Goal: Obtain resource: Download file/media

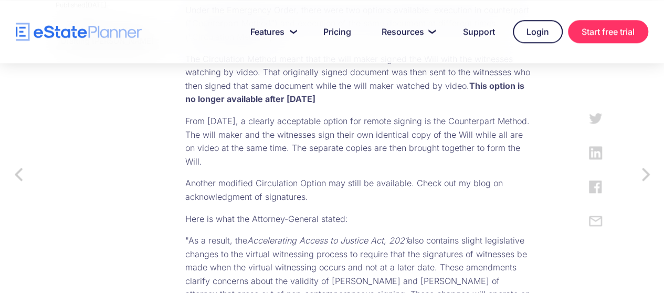
scroll to position [630, 0]
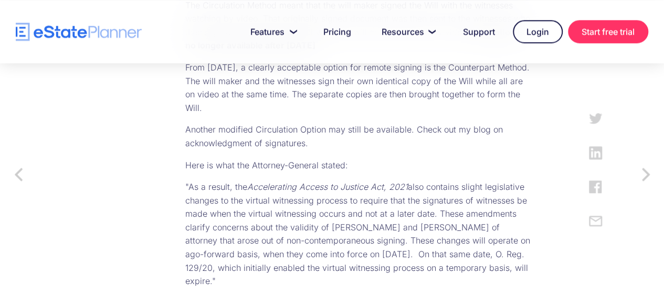
click at [49, 180] on div "News Virtual Will Signing in [GEOGRAPHIC_DATA] - Reduced Options for Remote Sig…" at bounding box center [332, 41] width 574 height 1095
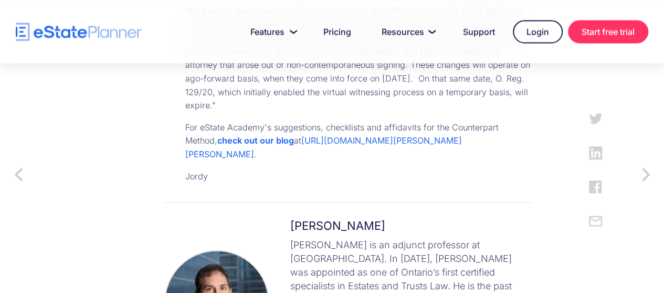
scroll to position [683, 0]
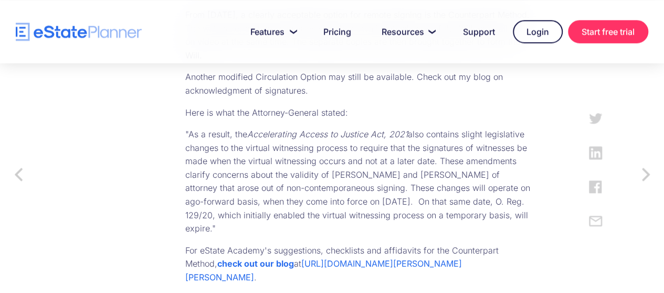
click at [336, 258] on link "[URL][DOMAIN_NAME][PERSON_NAME][PERSON_NAME]" at bounding box center [323, 270] width 277 height 24
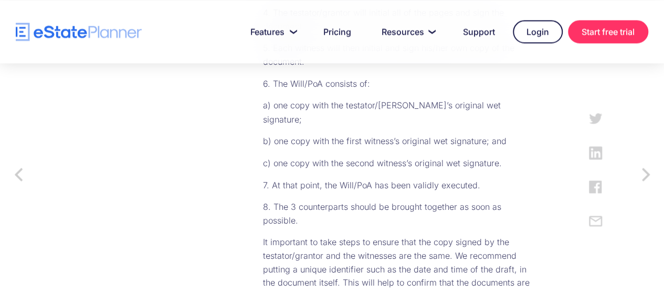
scroll to position [945, 0]
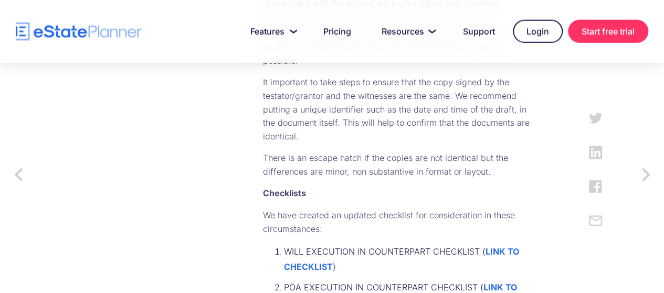
scroll to position [1050, 0]
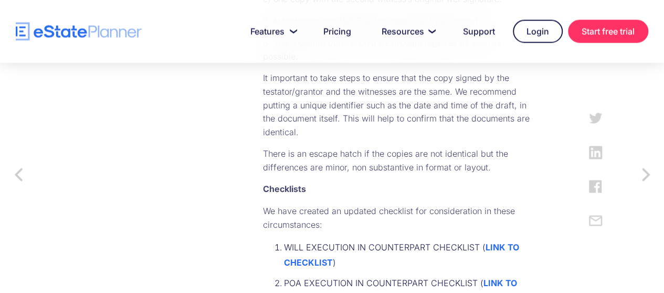
drag, startPoint x: 205, startPoint y: 76, endPoint x: 407, endPoint y: 131, distance: 209.1
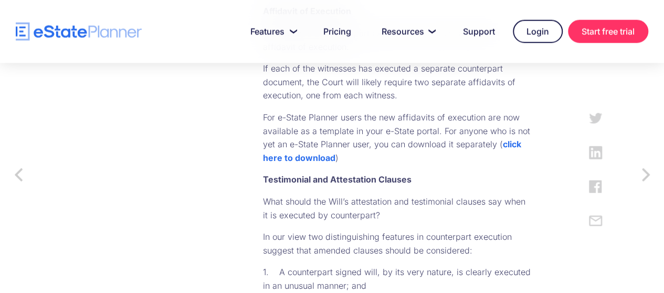
scroll to position [1418, 0]
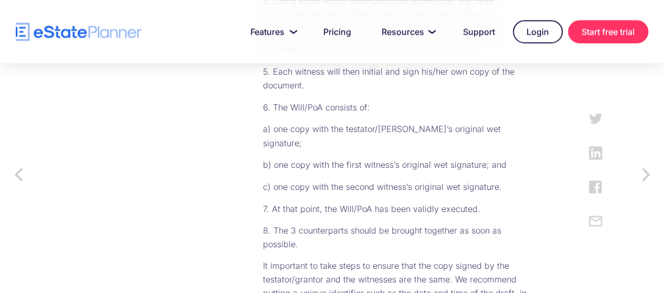
scroll to position [945, 0]
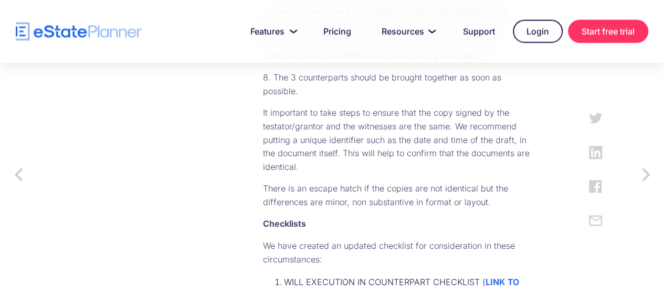
scroll to position [1050, 0]
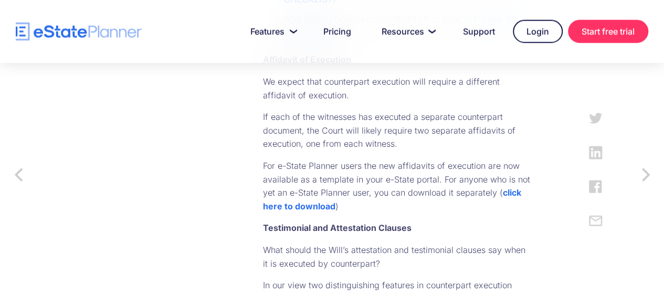
scroll to position [1366, 0]
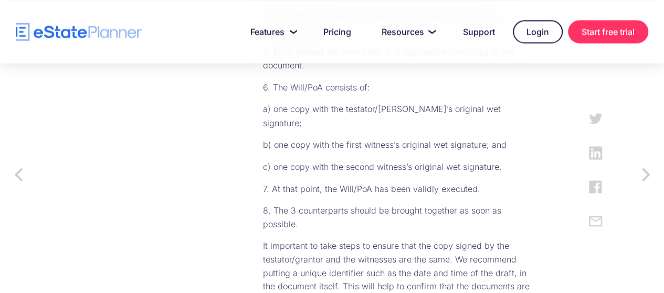
scroll to position [893, 0]
